Goal: Task Accomplishment & Management: Complete application form

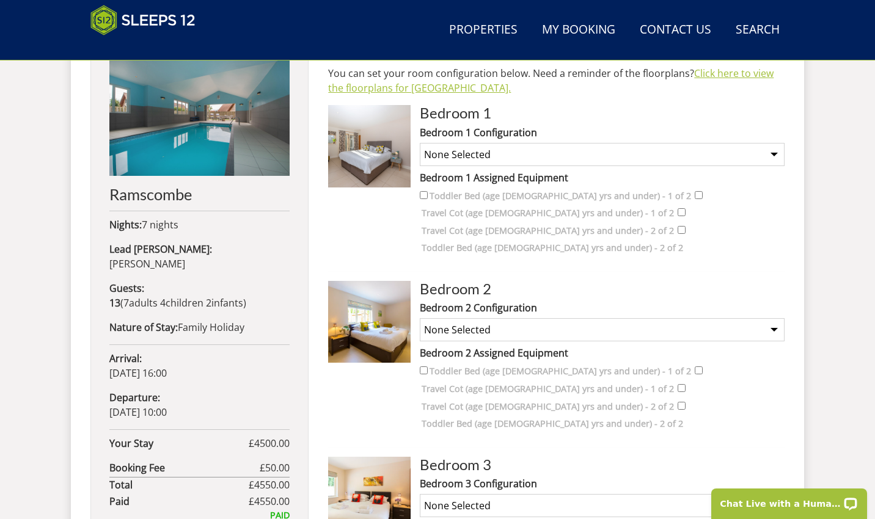
click at [707, 74] on link "Click here to view the floorplans for Ramscombe." at bounding box center [550, 81] width 445 height 28
click at [420, 143] on select "None Selected Super King Bed Twin Beds" at bounding box center [602, 154] width 365 height 23
select select "263"
click option "Twin Beds" at bounding box center [0, 0] width 0 height 0
click at [420, 318] on select "None Selected Super King Bed Twin Beds" at bounding box center [602, 329] width 365 height 23
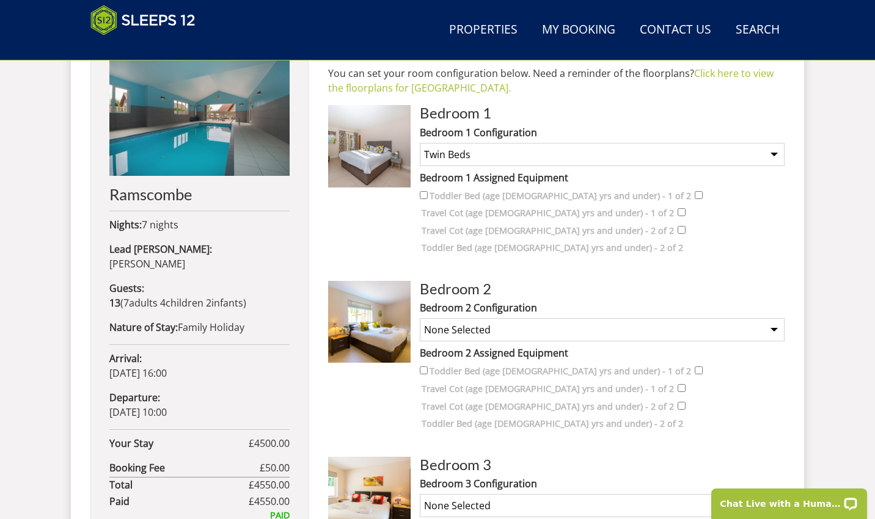
select select "264"
click option "Super King Bed" at bounding box center [0, 0] width 0 height 0
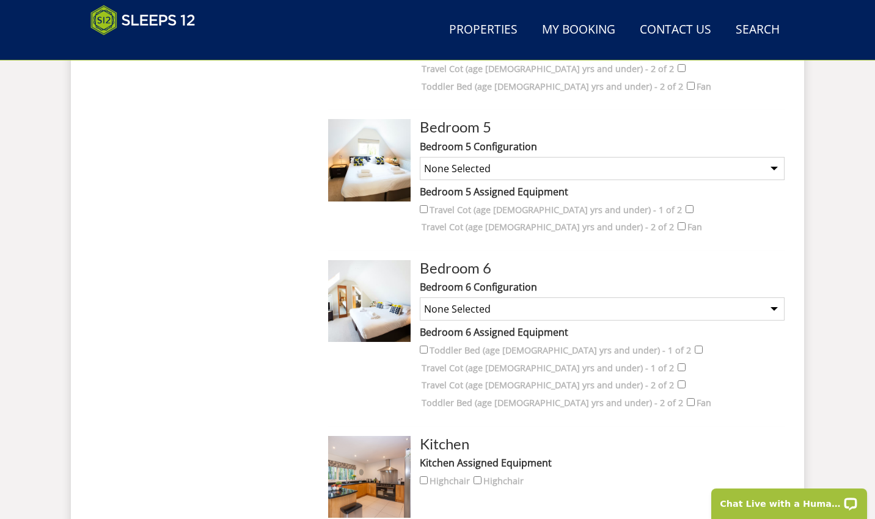
scroll to position [1190, 0]
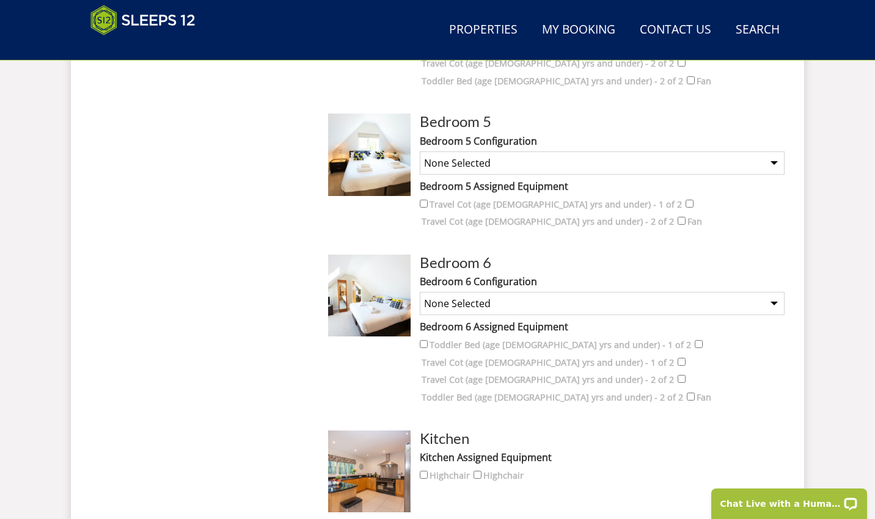
click at [420, 292] on select "None Selected Super King Bed Twin Beds" at bounding box center [602, 303] width 365 height 23
select select "274"
click option "Super King Bed" at bounding box center [0, 0] width 0 height 0
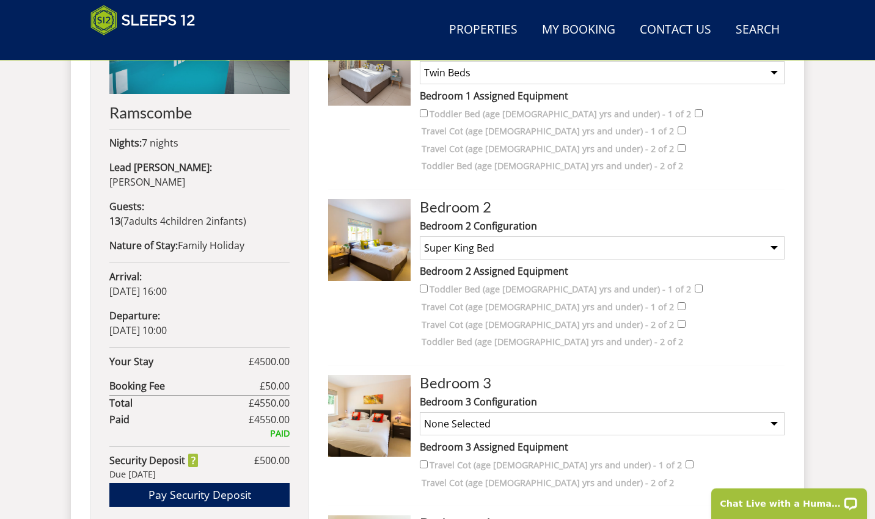
scroll to position [613, 0]
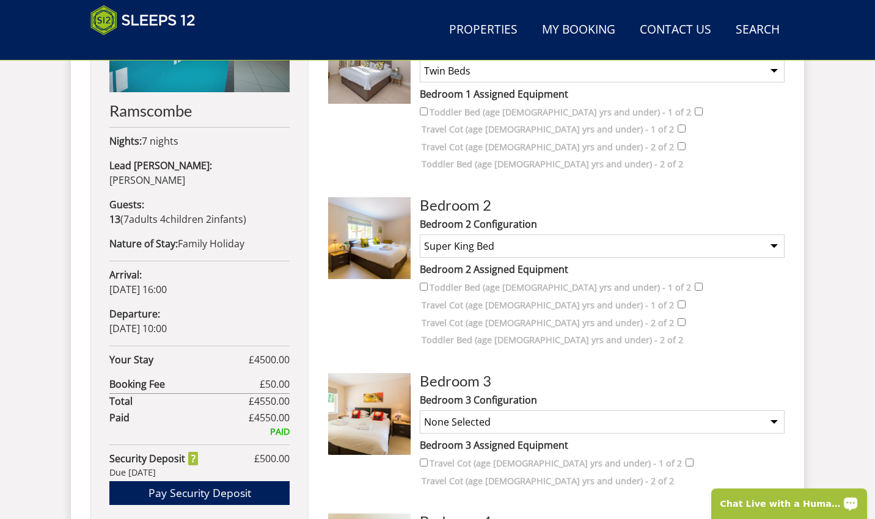
click at [695, 283] on input "Travel Cot (age 2 yrs and under) - 1 of 2" at bounding box center [699, 287] width 8 height 8
checkbox input "true"
click at [420, 411] on select "None Selected Super King Bed Twin Beds" at bounding box center [602, 422] width 365 height 23
select select "267"
click option "Twin Beds" at bounding box center [0, 0] width 0 height 0
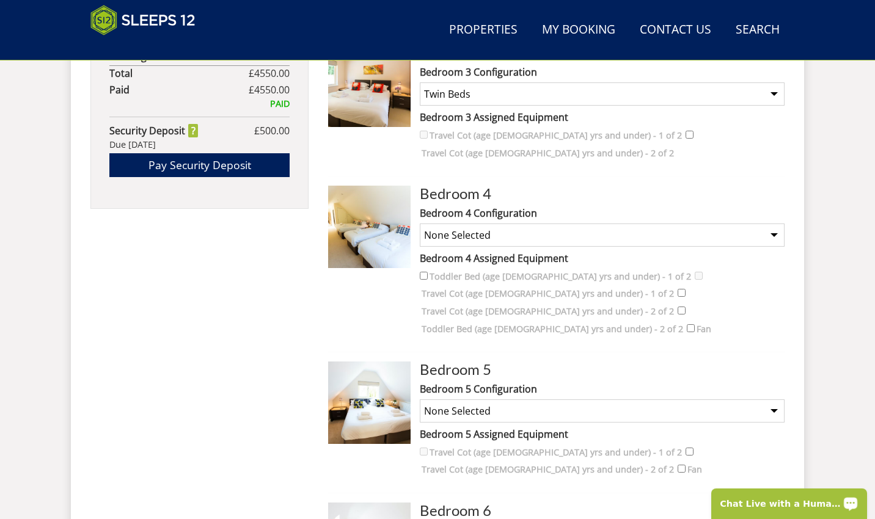
scroll to position [943, 0]
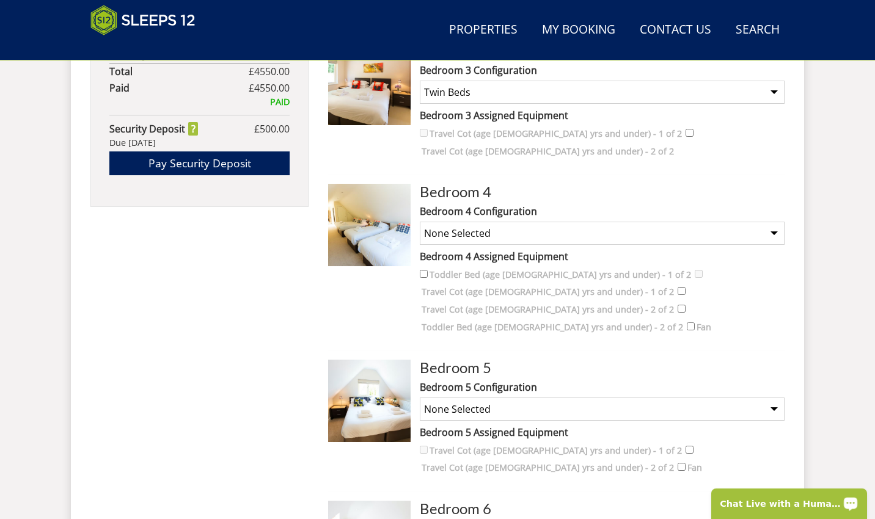
click at [420, 222] on select "None Selected 2 x Super King Beds 4 x Single Beds 1 x Super King Bed and 2 x Si…" at bounding box center [602, 233] width 365 height 23
select select "269"
click option "4 x Single Beds" at bounding box center [0, 0] width 0 height 0
click at [420, 270] on input "Toddler Bed (age 4 yrs and under) - 1 of 2" at bounding box center [424, 274] width 8 height 8
checkbox input "true"
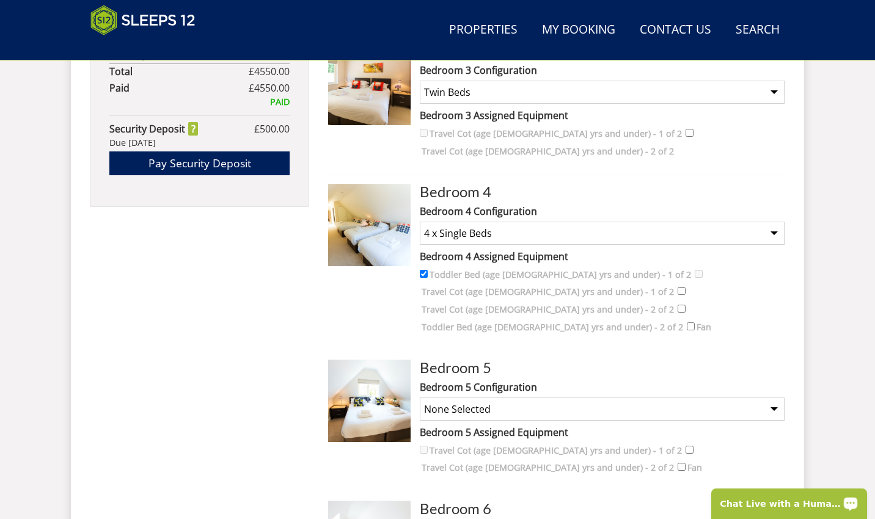
click at [678, 287] on input "Travel Cot (age 2 yrs and under) - 2 of 2" at bounding box center [682, 291] width 8 height 8
checkbox input "true"
click at [420, 398] on select "None Selected Super King Bed Twin Beds" at bounding box center [602, 409] width 365 height 23
select select "272"
click option "Super King Bed" at bounding box center [0, 0] width 0 height 0
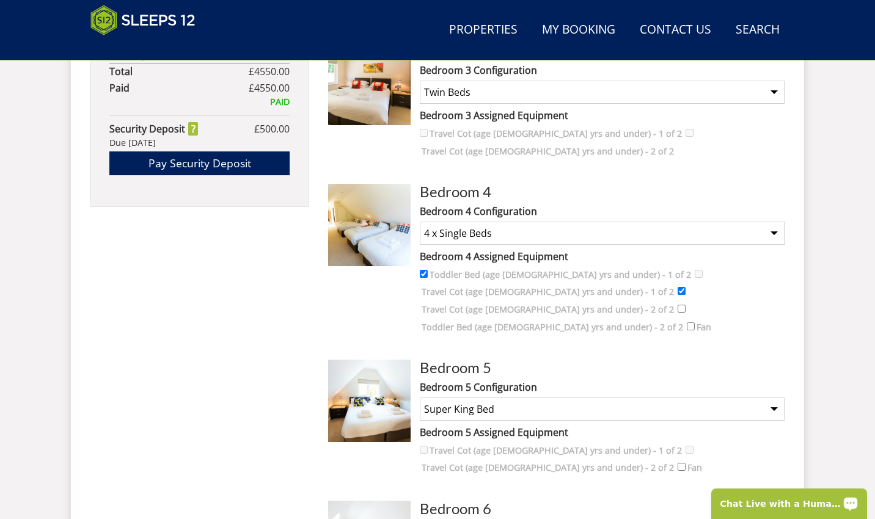
click at [687, 323] on input "Fan" at bounding box center [691, 327] width 8 height 8
checkbox input "true"
click at [678, 463] on input "Fan" at bounding box center [682, 467] width 8 height 8
checkbox input "true"
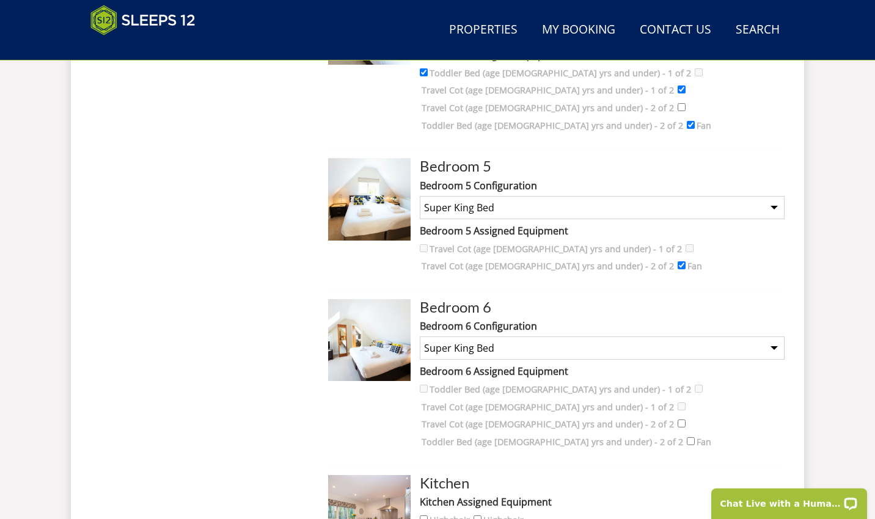
scroll to position [1174, 0]
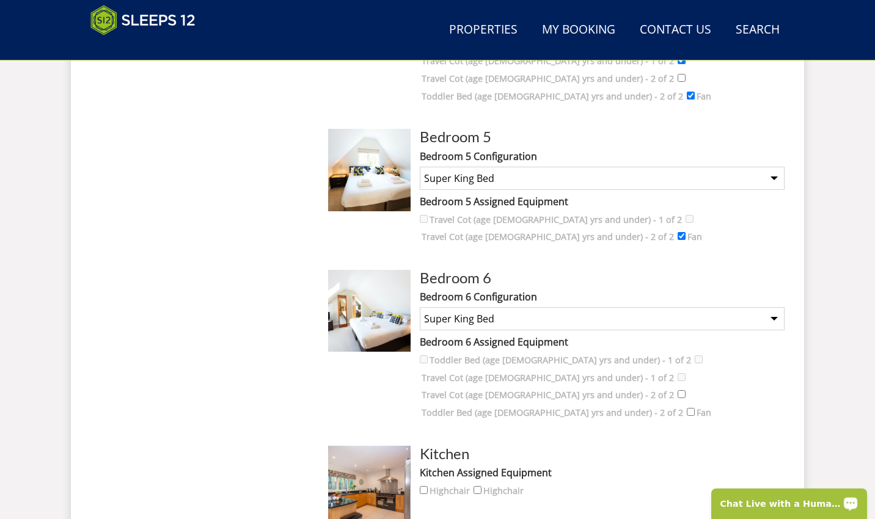
click at [687, 408] on input "Fan" at bounding box center [691, 412] width 8 height 8
checkbox input "true"
click at [423, 486] on input "Highchair" at bounding box center [424, 490] width 8 height 8
checkbox input "true"
click at [481, 486] on input "Highchair" at bounding box center [478, 490] width 8 height 8
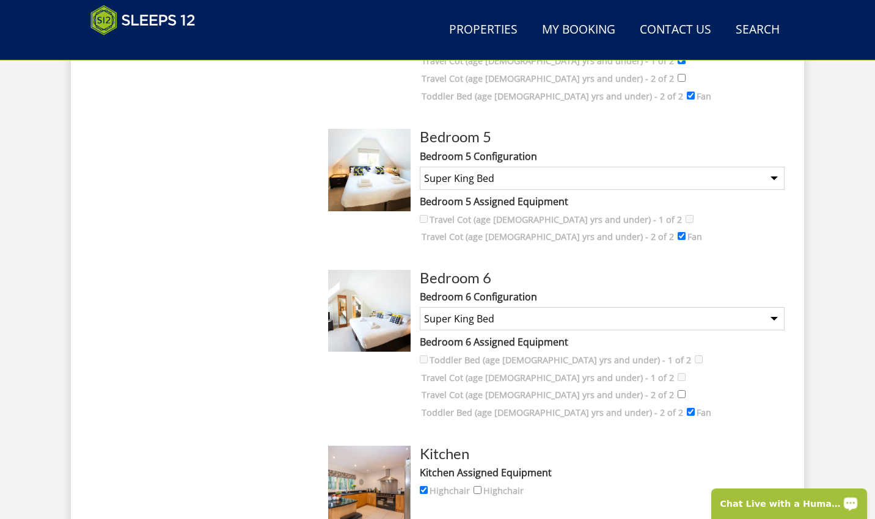
checkbox input "true"
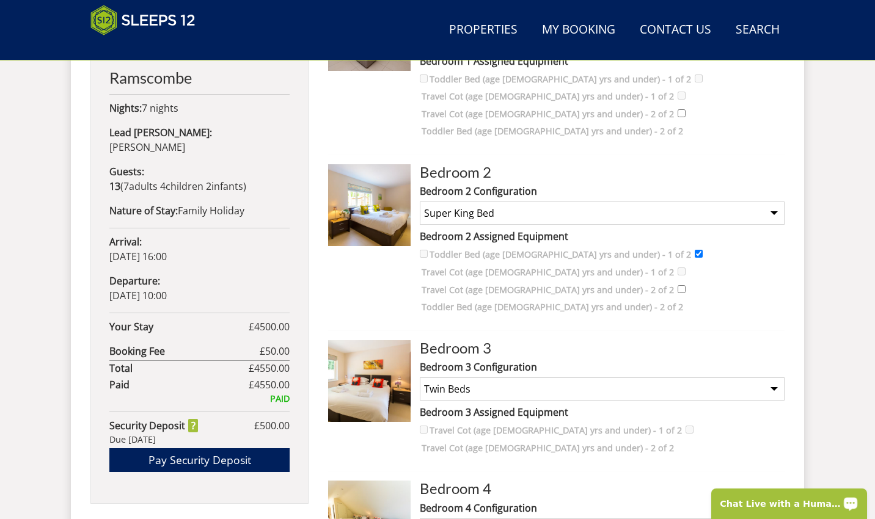
scroll to position [679, 0]
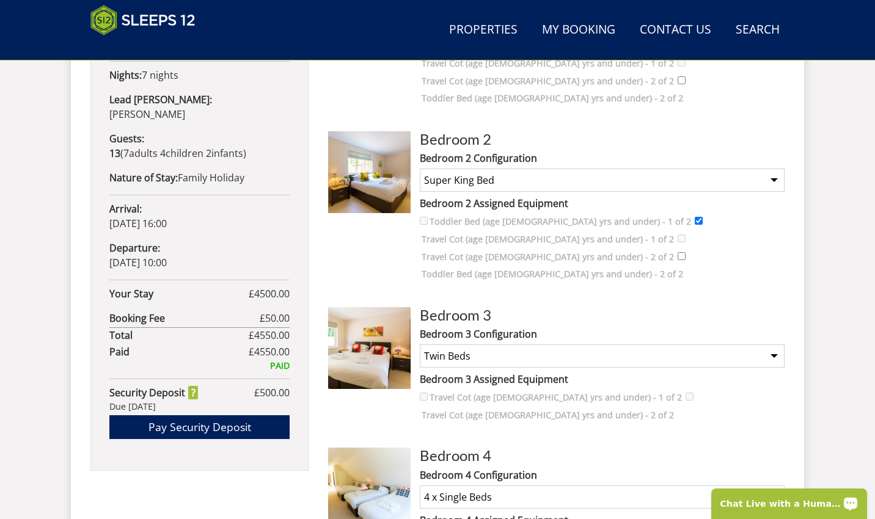
click at [695, 217] on input "Travel Cot (age 2 yrs and under) - 1 of 2" at bounding box center [699, 221] width 8 height 8
checkbox input "true"
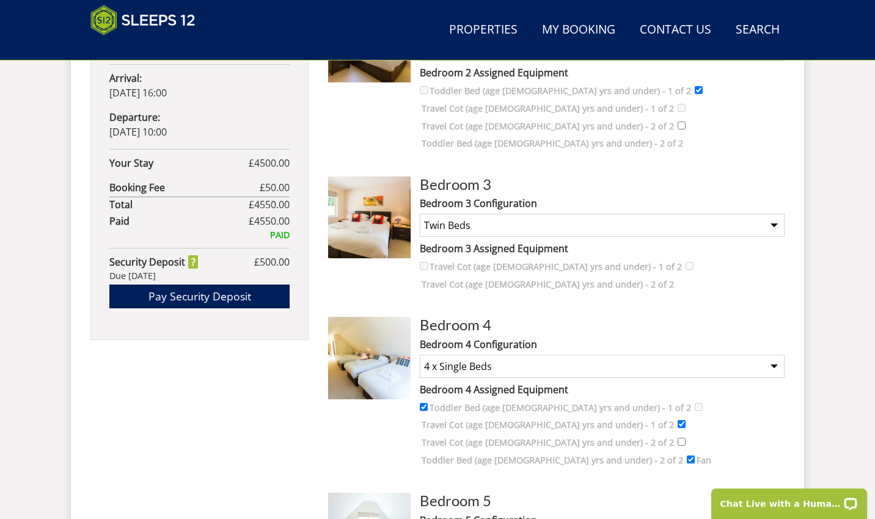
scroll to position [811, 0]
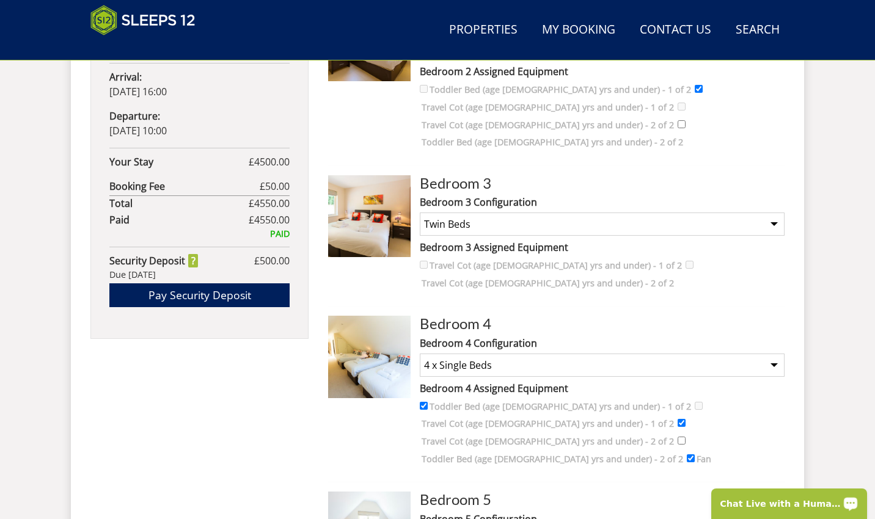
click at [678, 419] on input "Travel Cot (age 2 yrs and under) - 2 of 2" at bounding box center [682, 423] width 8 height 8
checkbox input "false"
click at [686, 261] on input "Travel Cot (age 2 yrs and under) - 2 of 2" at bounding box center [690, 265] width 8 height 8
checkbox input "true"
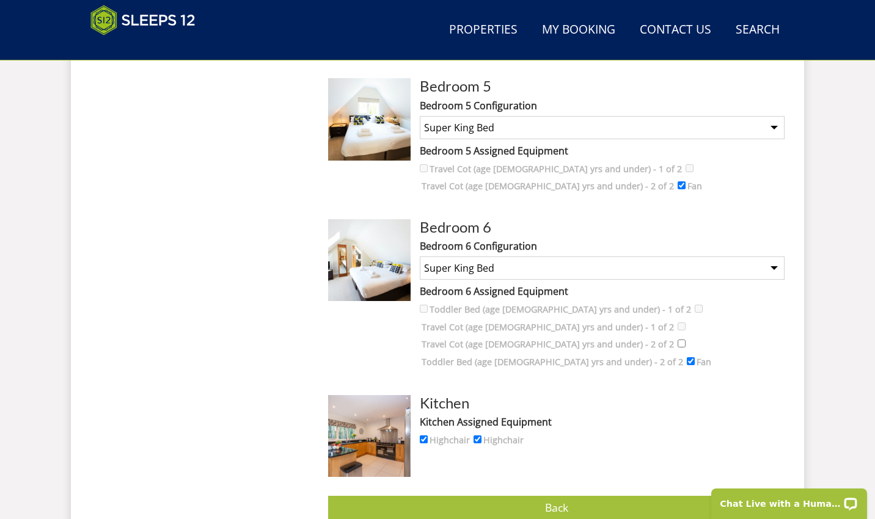
scroll to position [1258, 0]
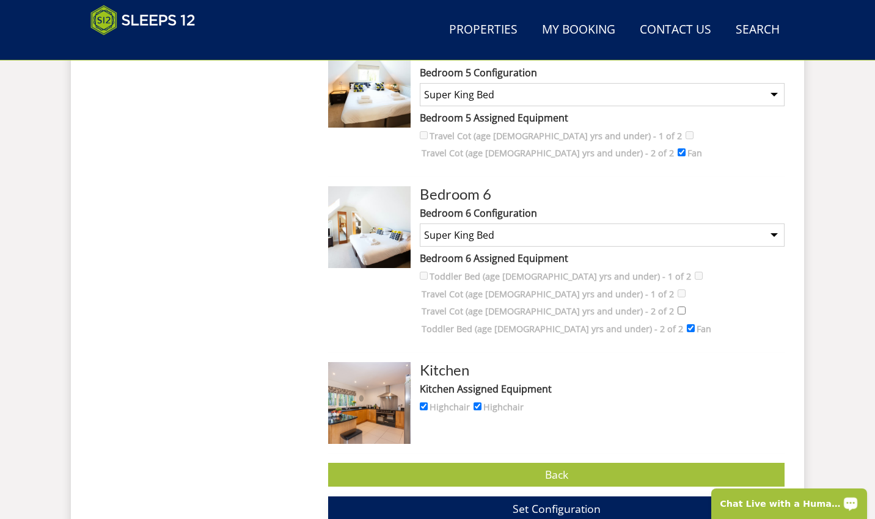
click at [588, 502] on span "Set Configuration" at bounding box center [557, 509] width 88 height 15
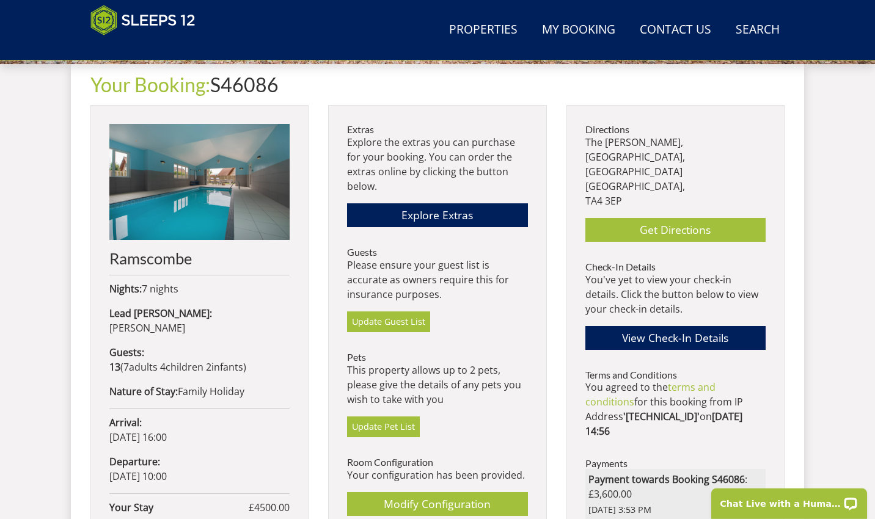
scroll to position [464, 0]
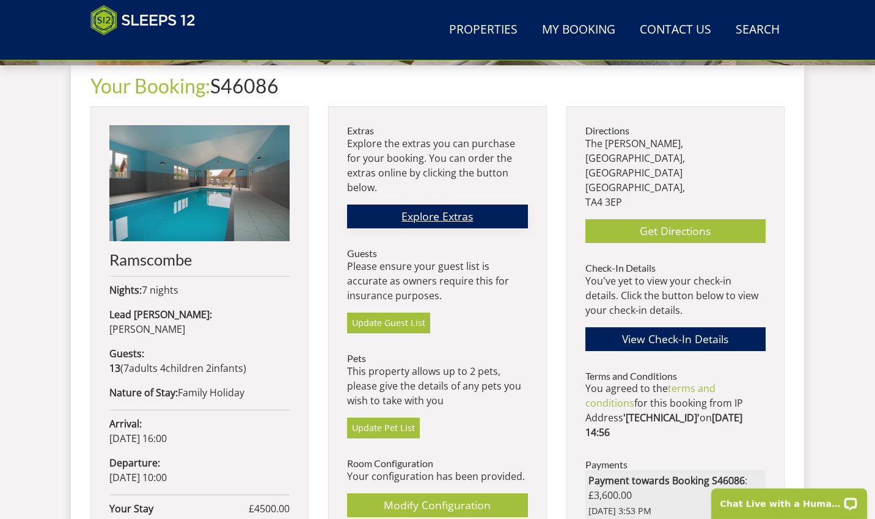
click at [435, 216] on link "Explore Extras" at bounding box center [437, 217] width 180 height 24
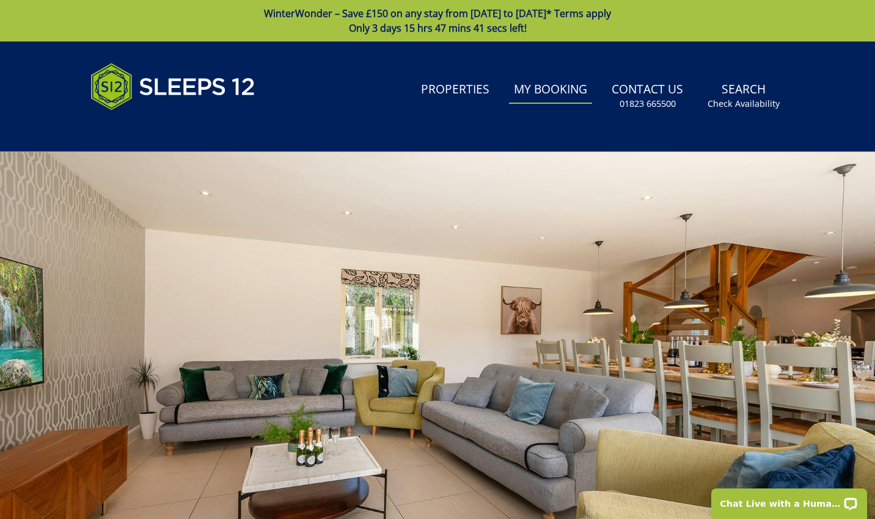
click at [557, 89] on link "My Booking" at bounding box center [550, 89] width 83 height 27
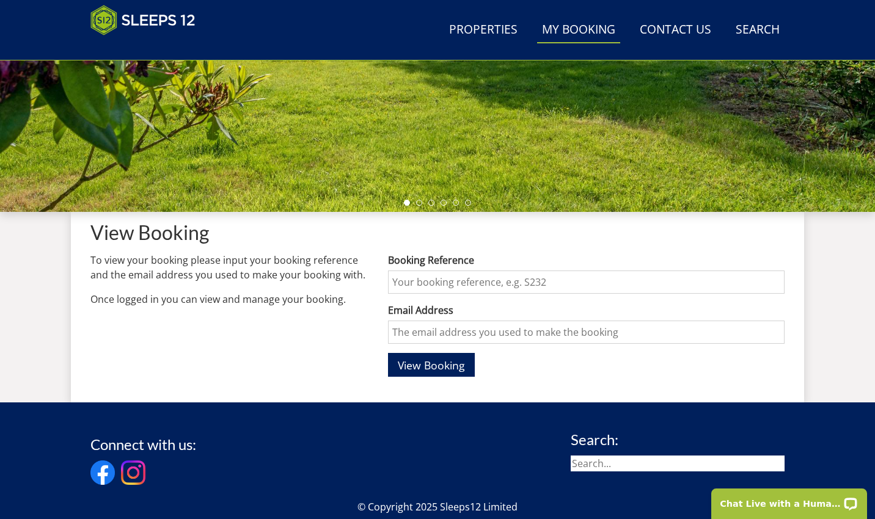
scroll to position [447, 0]
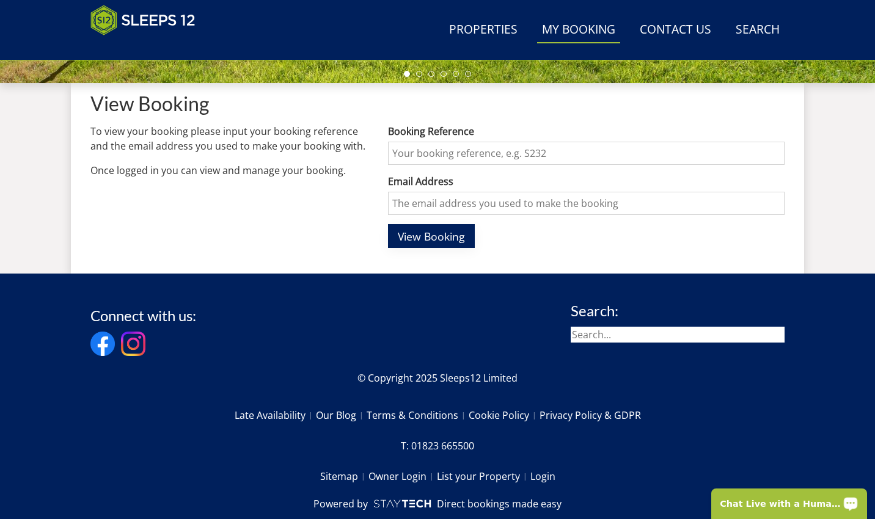
click at [409, 233] on span "View Booking" at bounding box center [431, 236] width 67 height 15
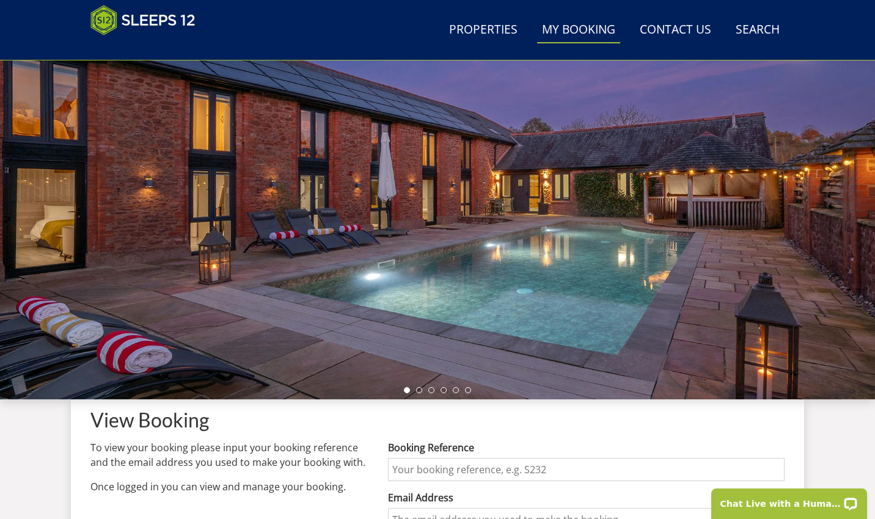
scroll to position [0, 0]
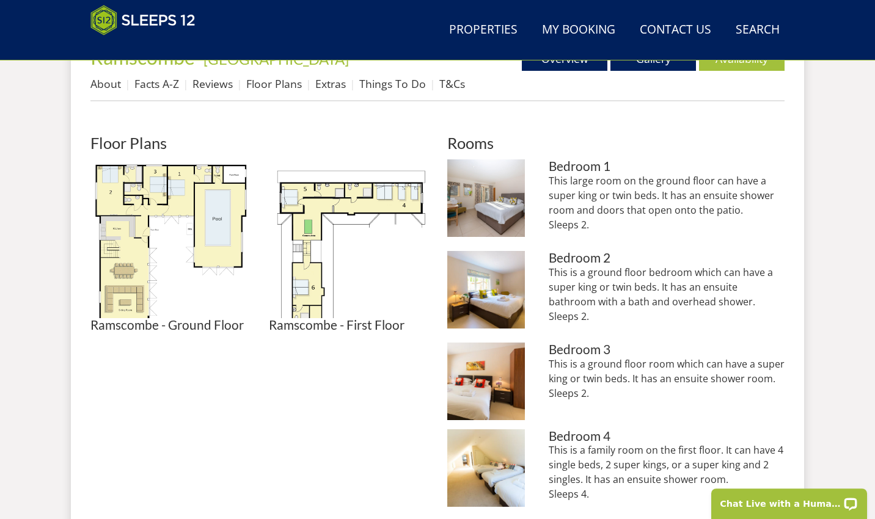
scroll to position [497, 0]
